Goal: Task Accomplishment & Management: Use online tool/utility

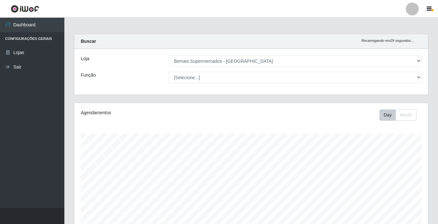
select select "250"
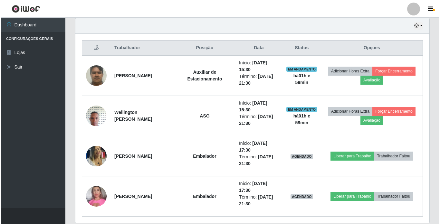
scroll to position [250, 0]
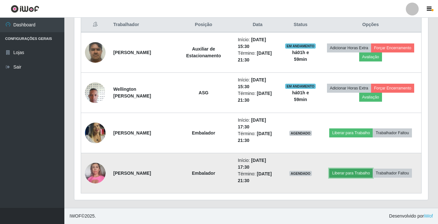
click at [359, 173] on button "Liberar para Trabalho" at bounding box center [350, 173] width 43 height 9
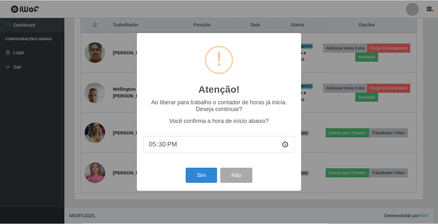
scroll to position [134, 350]
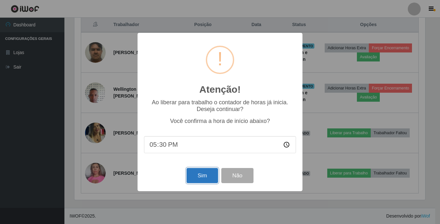
click at [209, 176] on button "Sim" at bounding box center [201, 175] width 31 height 15
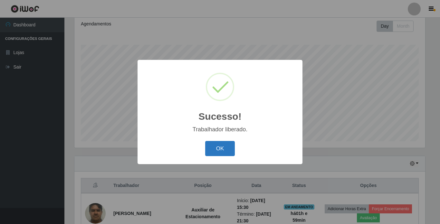
click at [217, 142] on button "OK" at bounding box center [220, 148] width 30 height 15
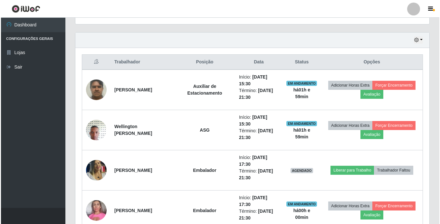
scroll to position [250, 0]
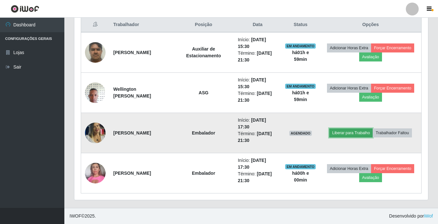
click at [356, 132] on button "Liberar para Trabalho" at bounding box center [350, 132] width 43 height 9
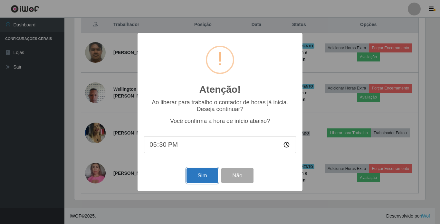
click at [204, 177] on button "Sim" at bounding box center [201, 175] width 31 height 15
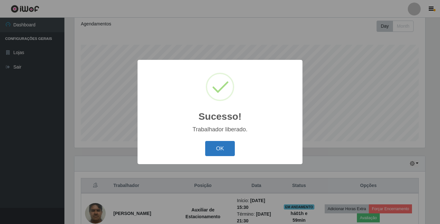
click at [221, 144] on button "OK" at bounding box center [220, 148] width 30 height 15
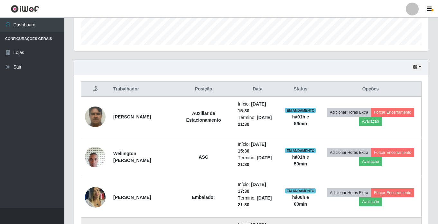
scroll to position [153, 0]
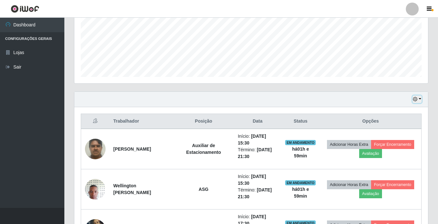
click at [418, 100] on button "button" at bounding box center [416, 99] width 9 height 7
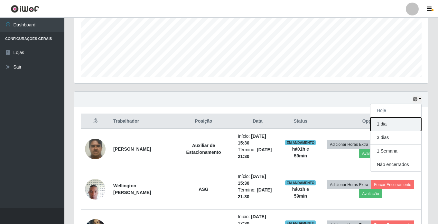
click at [380, 123] on button "1 dia" at bounding box center [395, 124] width 51 height 14
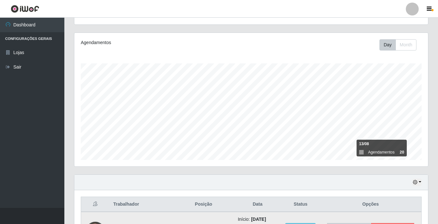
scroll to position [65, 0]
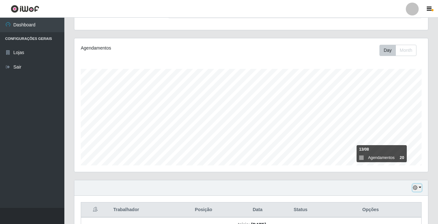
click at [420, 187] on button "button" at bounding box center [416, 187] width 9 height 7
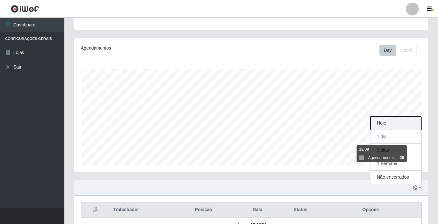
click at [390, 122] on button "Hoje" at bounding box center [395, 123] width 51 height 14
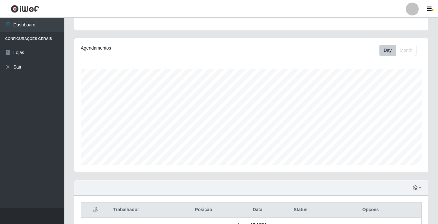
scroll to position [0, 0]
